Goal: Information Seeking & Learning: Learn about a topic

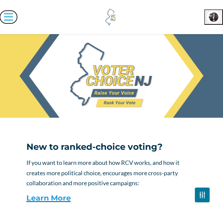
click at [10, 15] on icon "Toggle navigation" at bounding box center [8, 17] width 9 height 10
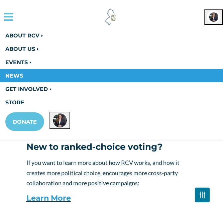
click at [18, 77] on link "NEWS" at bounding box center [111, 75] width 223 height 13
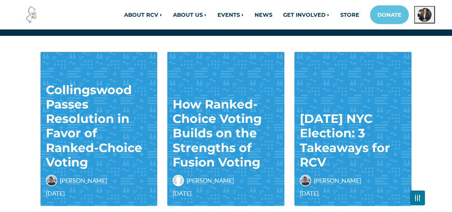
scroll to position [80, 0]
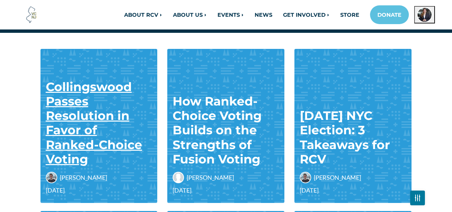
click at [64, 96] on link "Collingswood Passes Resolution in Favor of Ranked-Choice Voting" at bounding box center [94, 122] width 96 height 87
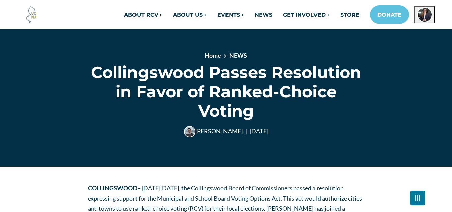
click at [90, 99] on h1 "Collingswood Passes Resolution in Favor of Ranked-Choice Voting" at bounding box center [226, 92] width 276 height 58
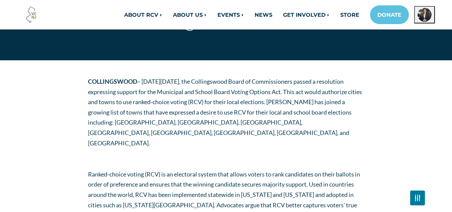
scroll to position [107, 0]
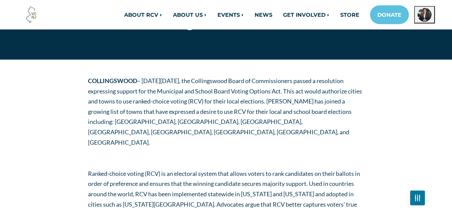
click at [149, 126] on p "COLLINGSWOOD – [DATE][DATE], the Collingswood Board of Commissioners passed a r…" at bounding box center [226, 112] width 276 height 72
click at [187, 118] on p "COLLINGSWOOD – [DATE][DATE], the Collingswood Board of Commissioners passed a r…" at bounding box center [226, 112] width 276 height 72
click at [202, 119] on p "COLLINGSWOOD – [DATE][DATE], the Collingswood Board of Commissioners passed a r…" at bounding box center [226, 112] width 276 height 72
click at [233, 121] on p "COLLINGSWOOD – [DATE][DATE], the Collingswood Board of Commissioners passed a r…" at bounding box center [226, 112] width 276 height 72
click at [268, 122] on p "COLLINGSWOOD – [DATE][DATE], the Collingswood Board of Commissioners passed a r…" at bounding box center [226, 112] width 276 height 72
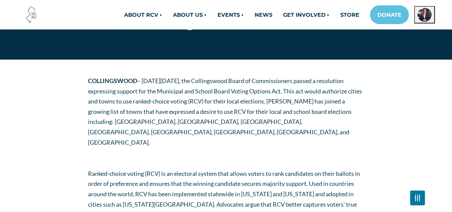
click at [299, 122] on p "COLLINGSWOOD – [DATE][DATE], the Collingswood Board of Commissioners passed a r…" at bounding box center [226, 112] width 276 height 72
click at [333, 122] on p "COLLINGSWOOD – [DATE][DATE], the Collingswood Board of Commissioners passed a r…" at bounding box center [226, 112] width 276 height 72
click at [115, 131] on p "COLLINGSWOOD – [DATE][DATE], the Collingswood Board of Commissioners passed a r…" at bounding box center [226, 112] width 276 height 72
